Goal: Task Accomplishment & Management: Manage account settings

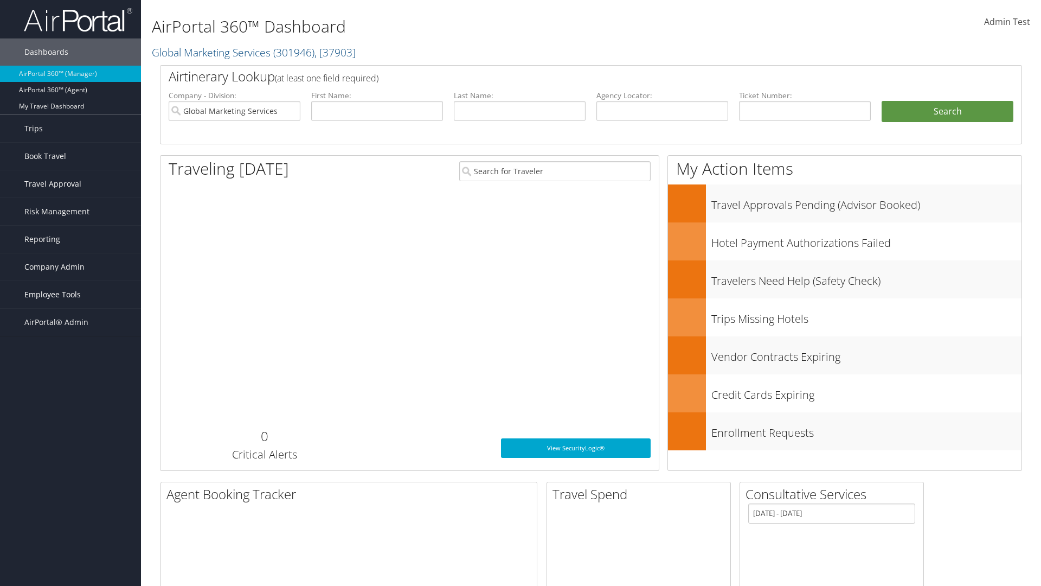
click at [71, 294] on span "Employee Tools" at bounding box center [52, 294] width 56 height 27
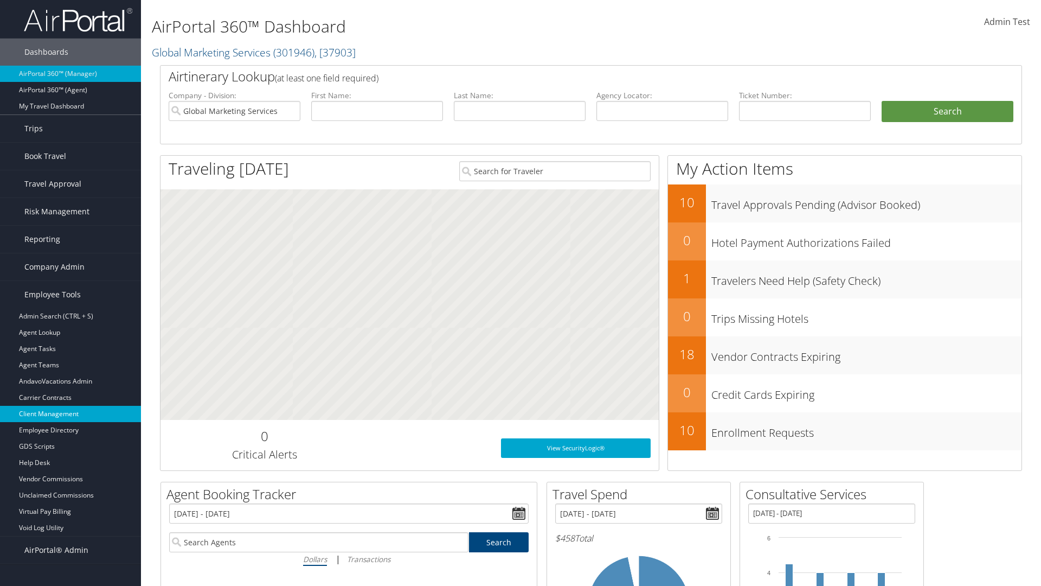
click at [71, 414] on link "Client Management" at bounding box center [70, 414] width 141 height 16
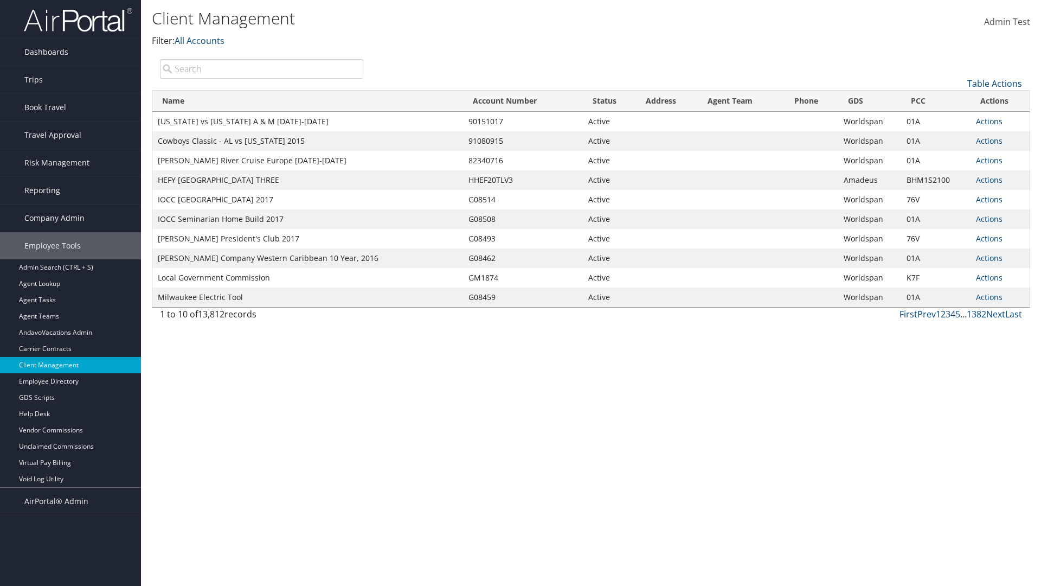
click at [989, 121] on link "Actions" at bounding box center [989, 121] width 27 height 10
click at [0, 0] on link "View Client" at bounding box center [0, 0] width 0 height 0
click at [989, 121] on link "Actions" at bounding box center [989, 121] width 27 height 10
click at [0, 0] on link "Company Settings" at bounding box center [0, 0] width 0 height 0
